Goal: Check status

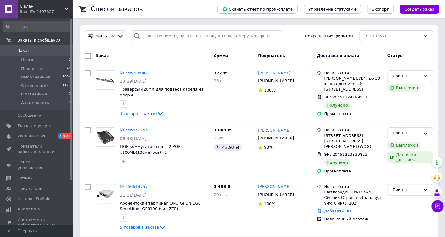
click at [29, 49] on span "Заказы" at bounding box center [25, 50] width 15 height 5
click at [35, 49] on span "Заказы" at bounding box center [37, 50] width 38 height 5
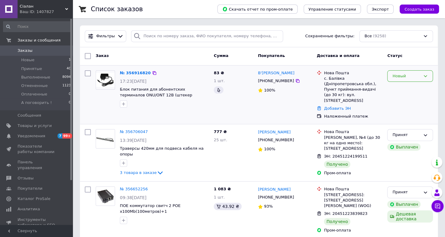
click at [427, 75] on icon at bounding box center [425, 76] width 5 height 5
click at [410, 87] on li "Принят" at bounding box center [410, 88] width 45 height 11
click at [128, 71] on link "№ 356916820" at bounding box center [135, 73] width 31 height 5
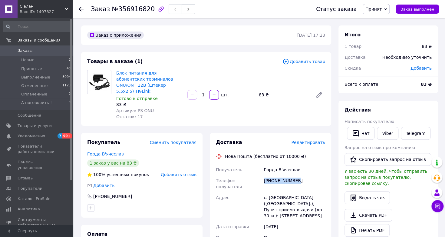
drag, startPoint x: 265, startPoint y: 174, endPoint x: 296, endPoint y: 176, distance: 30.6
click at [296, 176] on div "[PHONE_NUMBER]" at bounding box center [295, 183] width 64 height 17
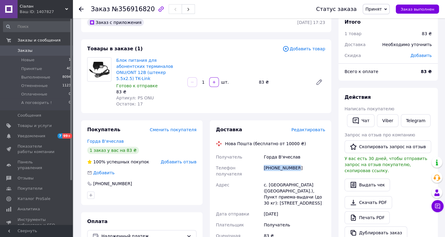
scroll to position [43, 0]
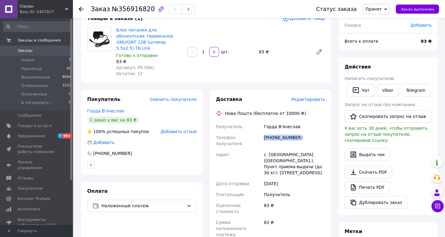
click at [295, 133] on div "[PHONE_NUMBER]" at bounding box center [295, 140] width 64 height 17
drag, startPoint x: 264, startPoint y: 131, endPoint x: 297, endPoint y: 133, distance: 33.0
click at [297, 133] on div "[PHONE_NUMBER]" at bounding box center [295, 140] width 64 height 17
click at [299, 133] on div "[PHONE_NUMBER]" at bounding box center [295, 140] width 64 height 17
click at [80, 9] on use at bounding box center [81, 9] width 5 height 5
